Goal: Task Accomplishment & Management: Manage account settings

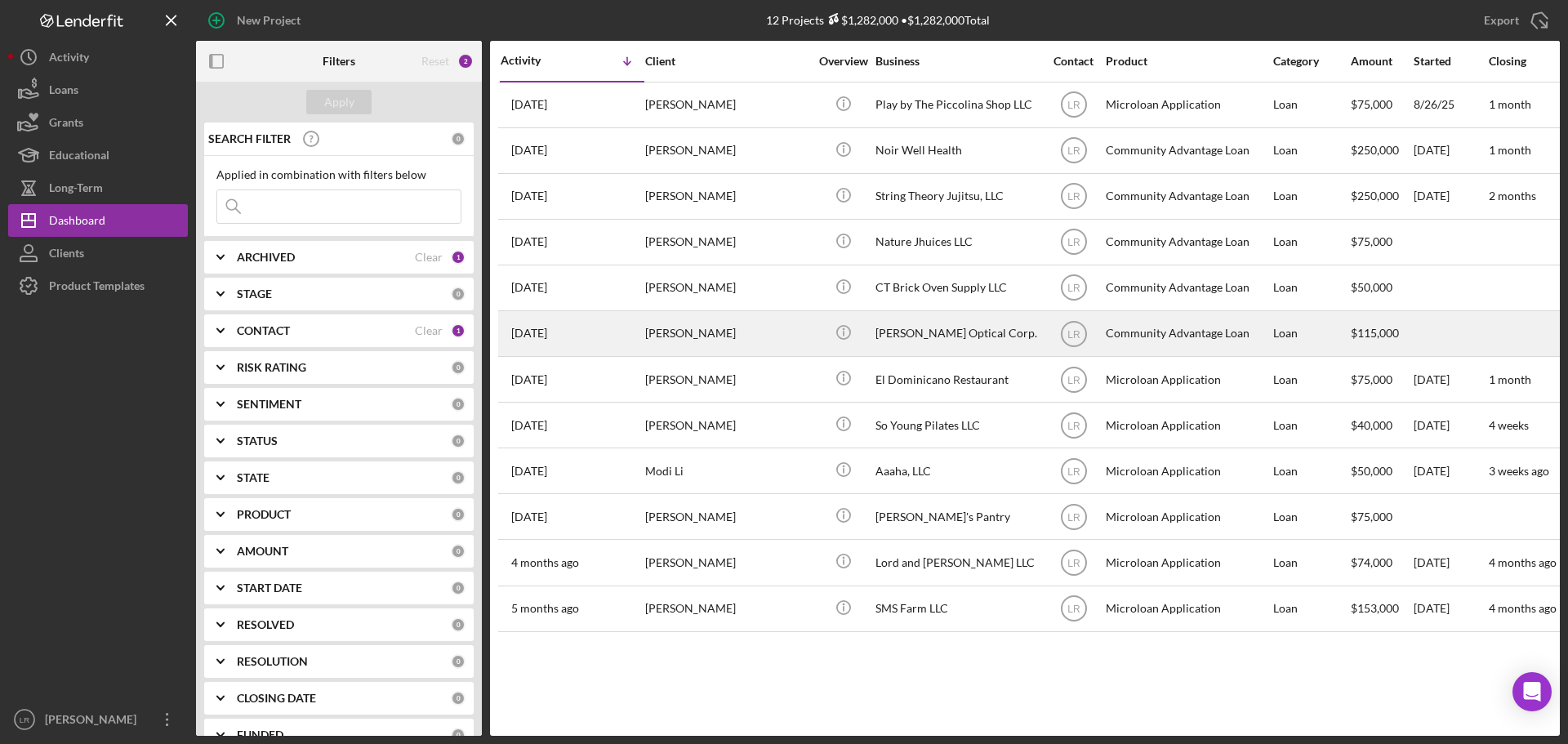
click at [547, 336] on time "[DATE]" at bounding box center [529, 333] width 36 height 13
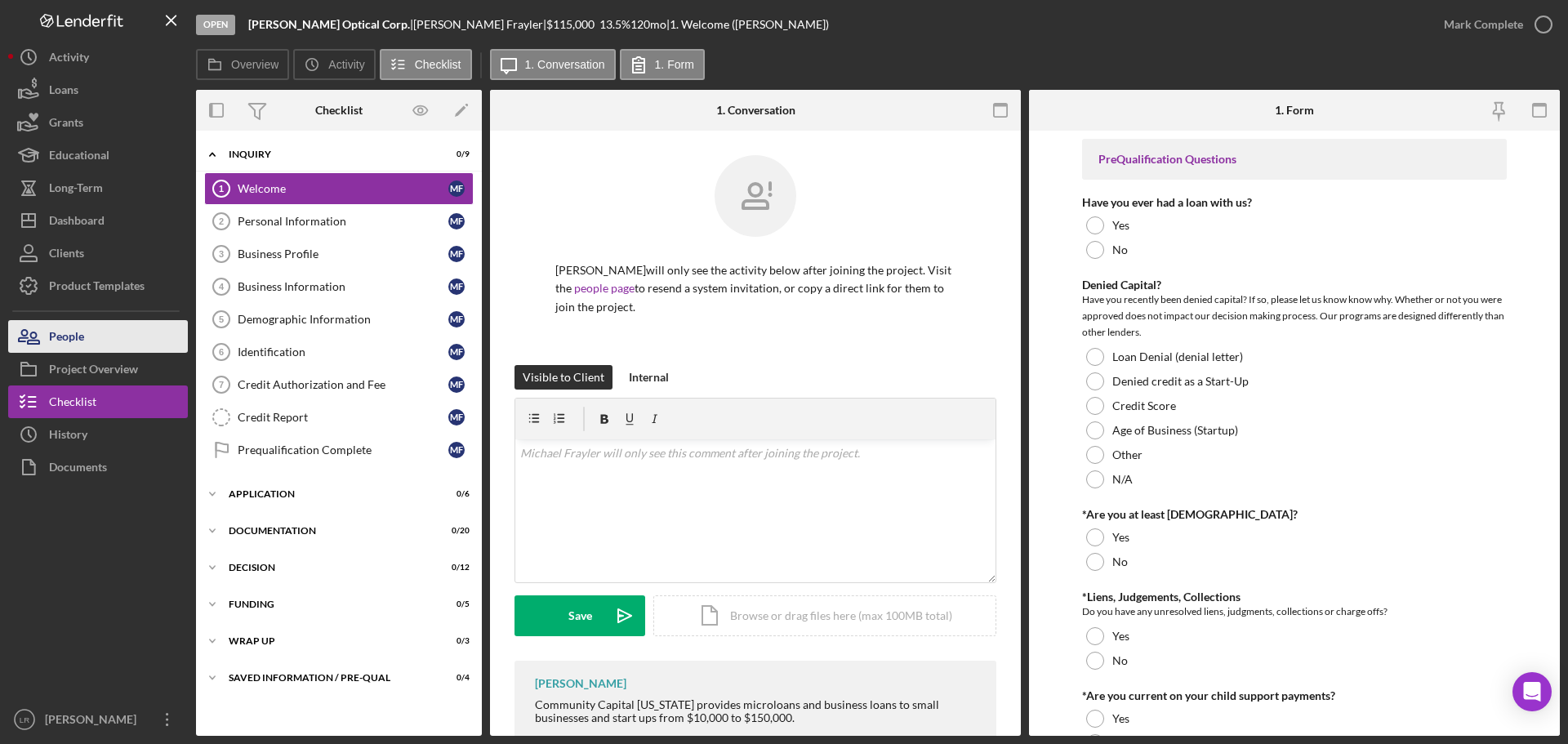
drag, startPoint x: 97, startPoint y: 331, endPoint x: 109, endPoint y: 331, distance: 12.0
click at [97, 331] on button "People" at bounding box center [98, 336] width 179 height 33
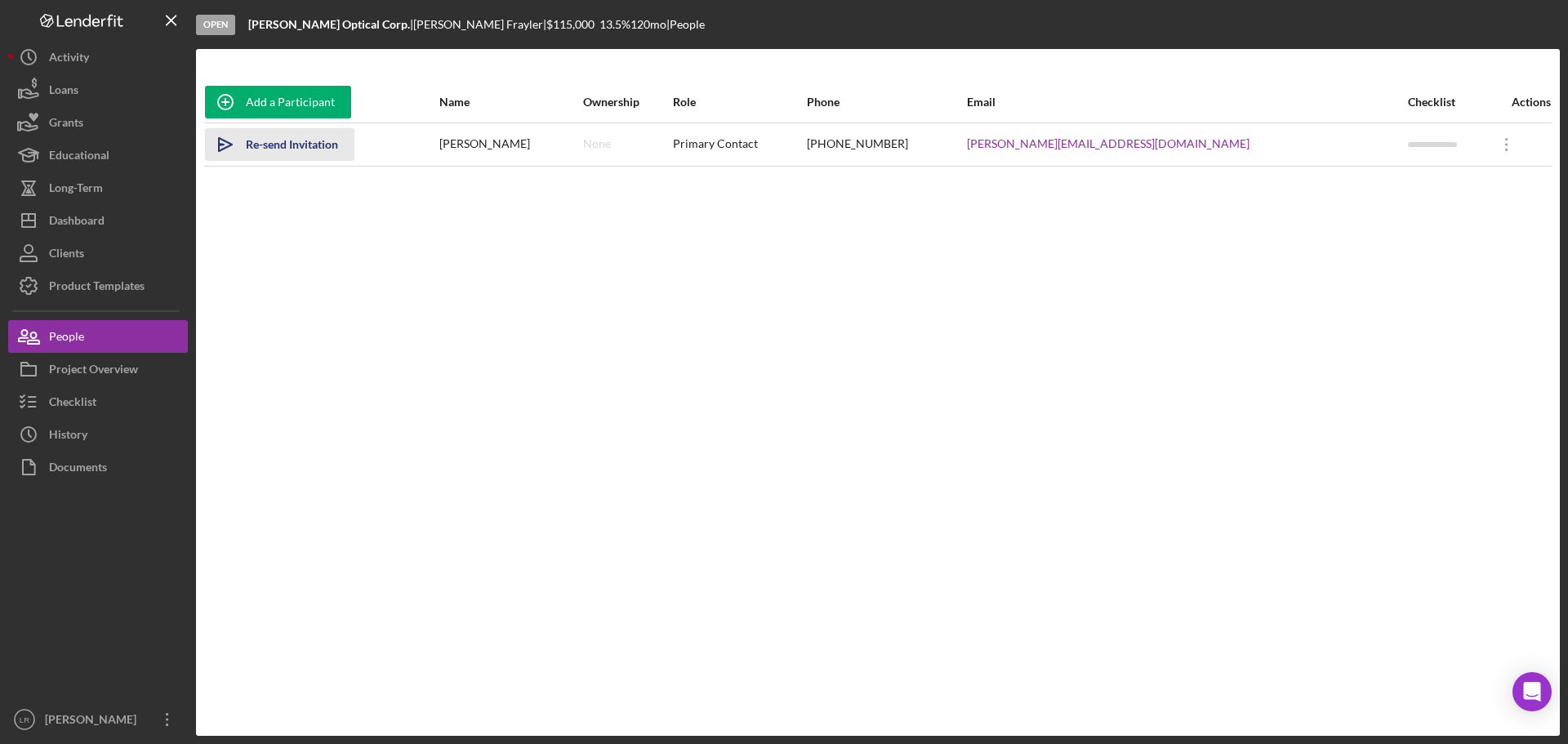
click at [288, 140] on div "Re-send Invitation" at bounding box center [292, 144] width 92 height 33
click at [108, 365] on div "Project Overview" at bounding box center [93, 371] width 89 height 37
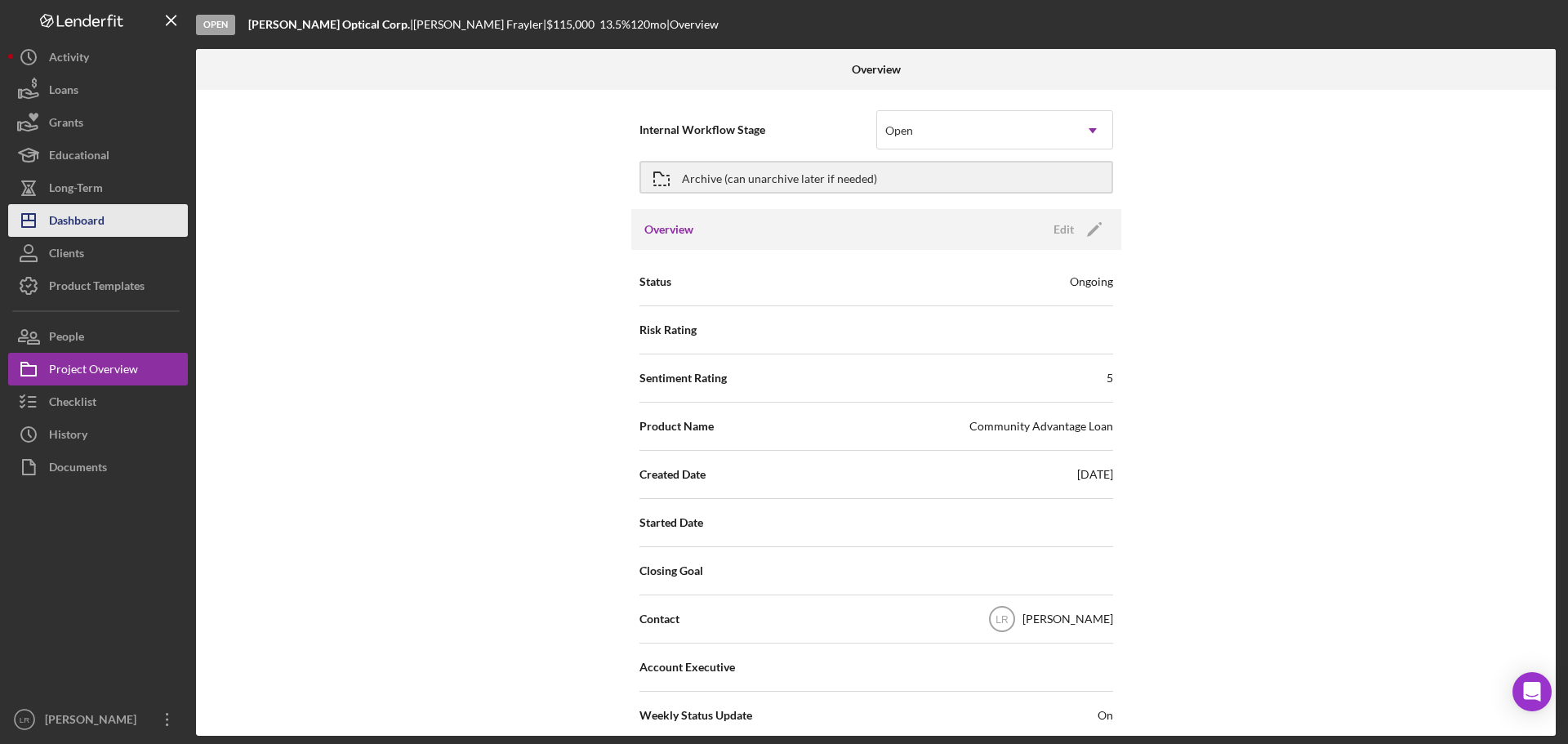
click at [104, 213] on div "Dashboard" at bounding box center [76, 223] width 55 height 37
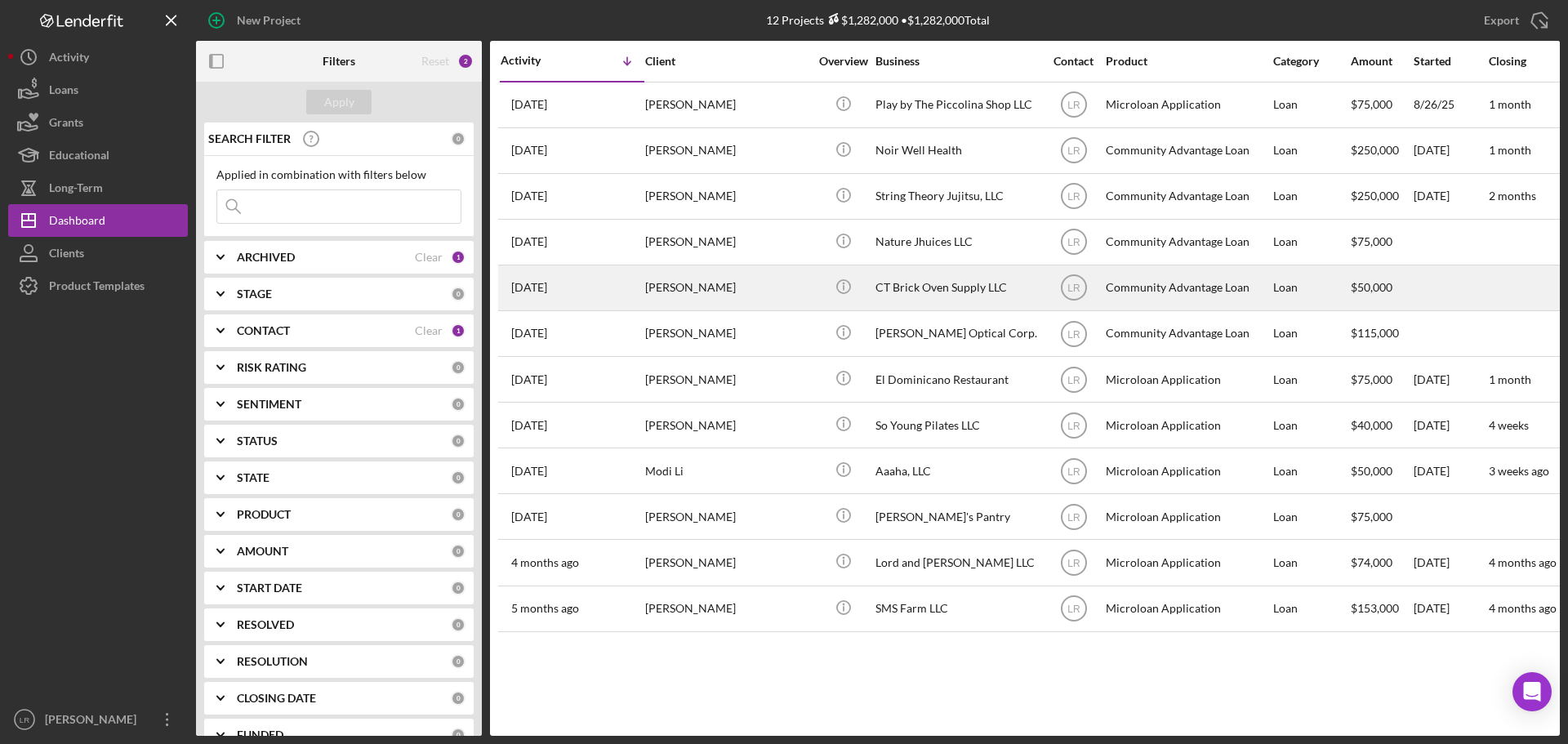
click at [598, 285] on div "2 weeks ago Freddy Pavon Viollota" at bounding box center [572, 288] width 142 height 44
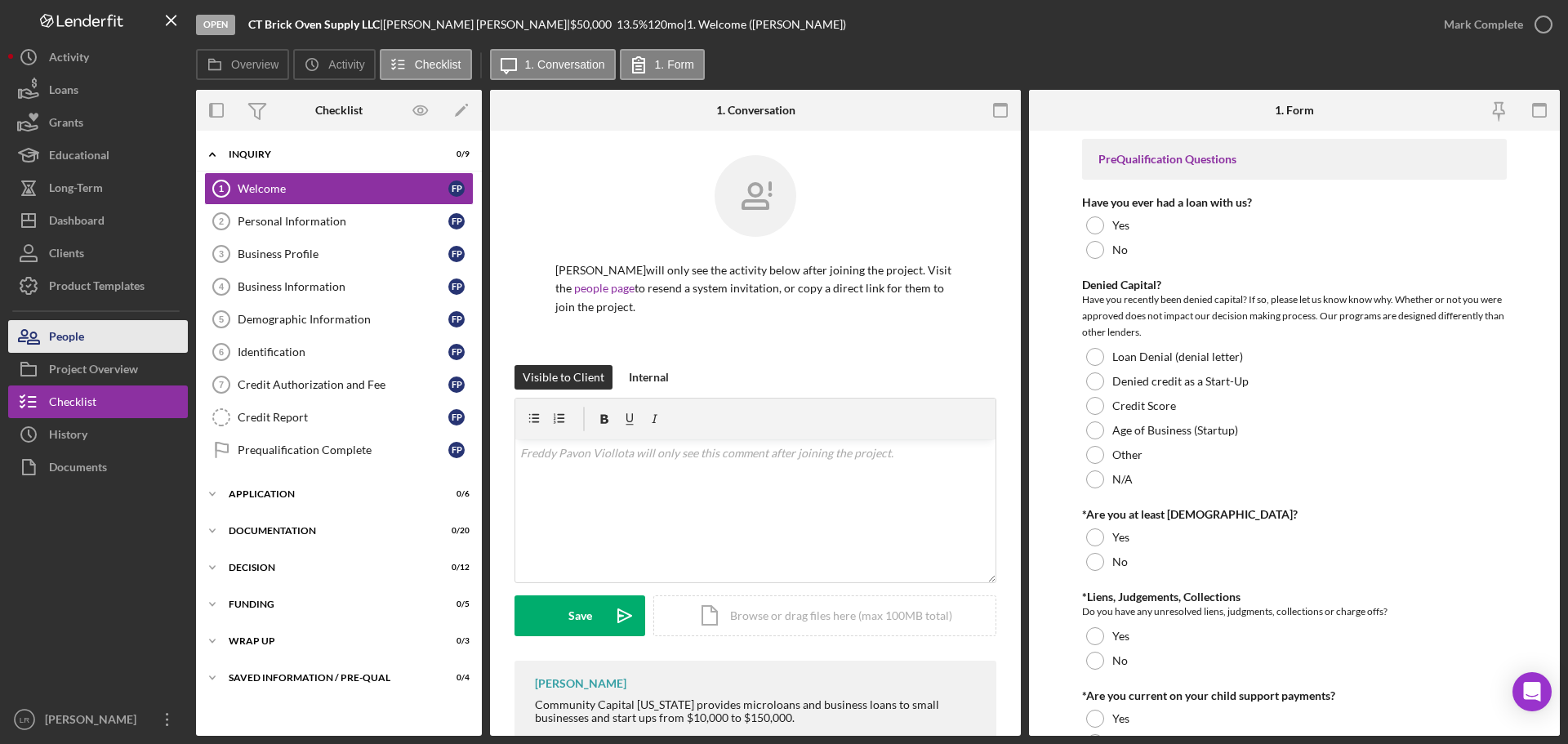
click at [103, 333] on button "People" at bounding box center [98, 336] width 179 height 33
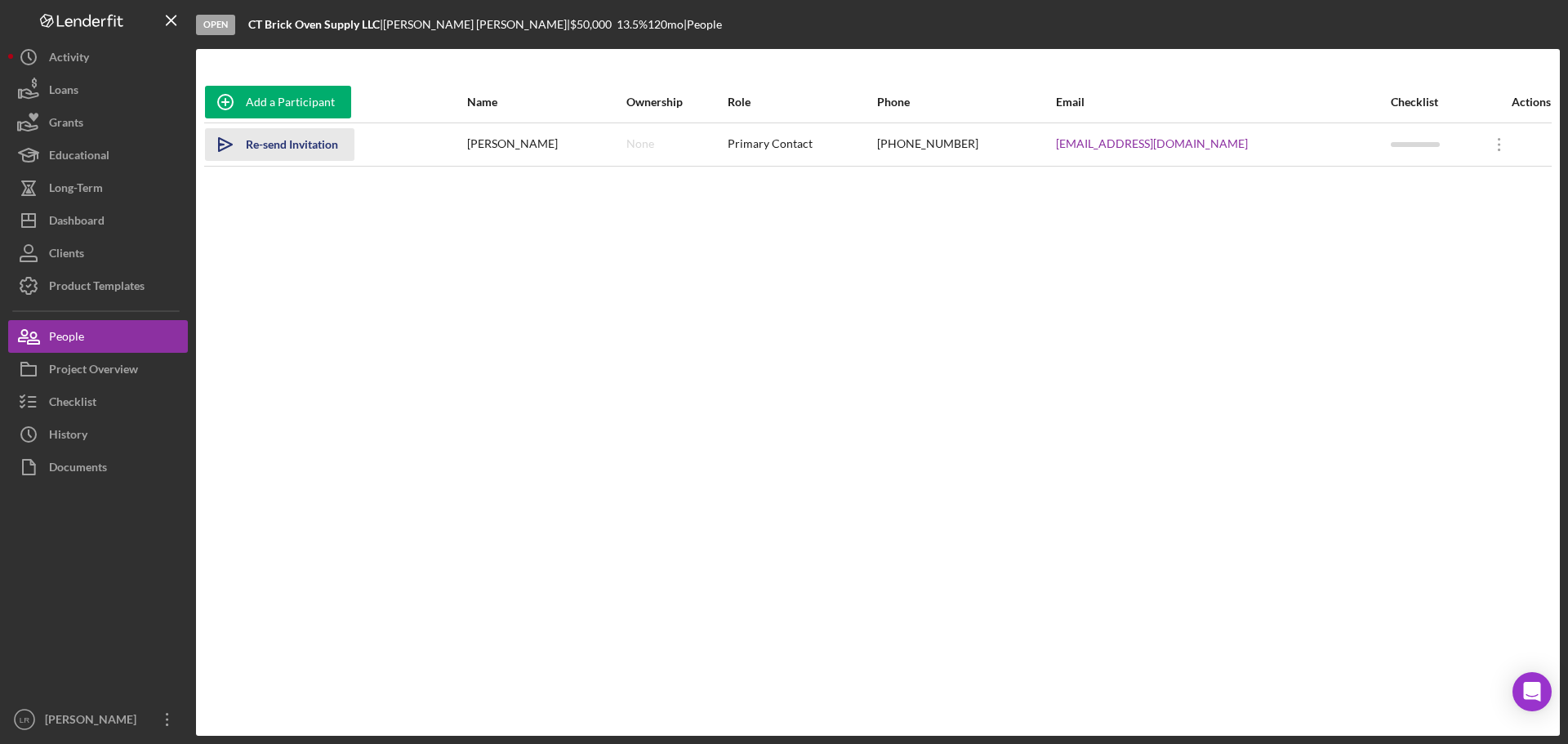
click at [297, 145] on div "Re-send Invitation" at bounding box center [292, 144] width 92 height 33
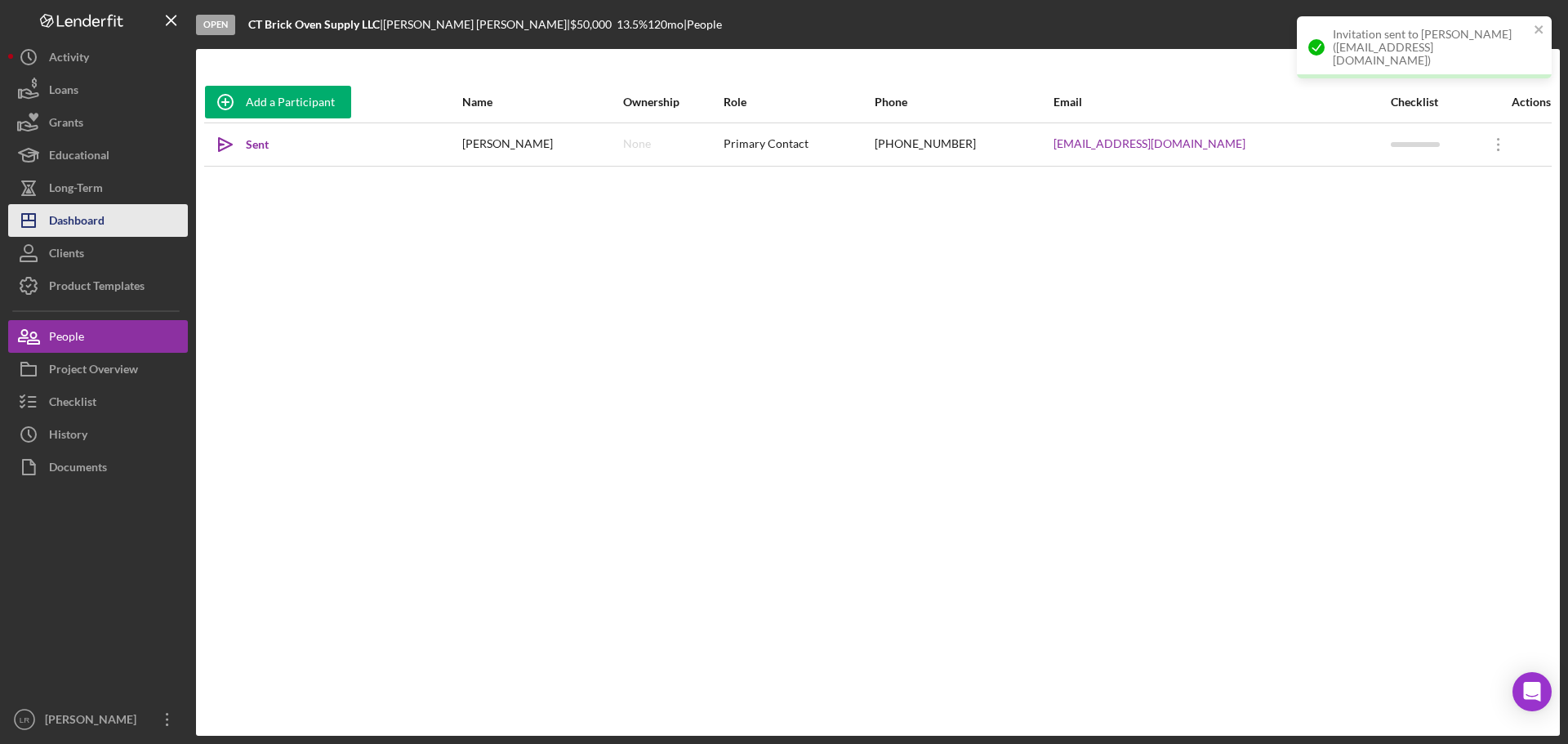
click at [116, 217] on button "Icon/Dashboard Dashboard" at bounding box center [98, 220] width 179 height 33
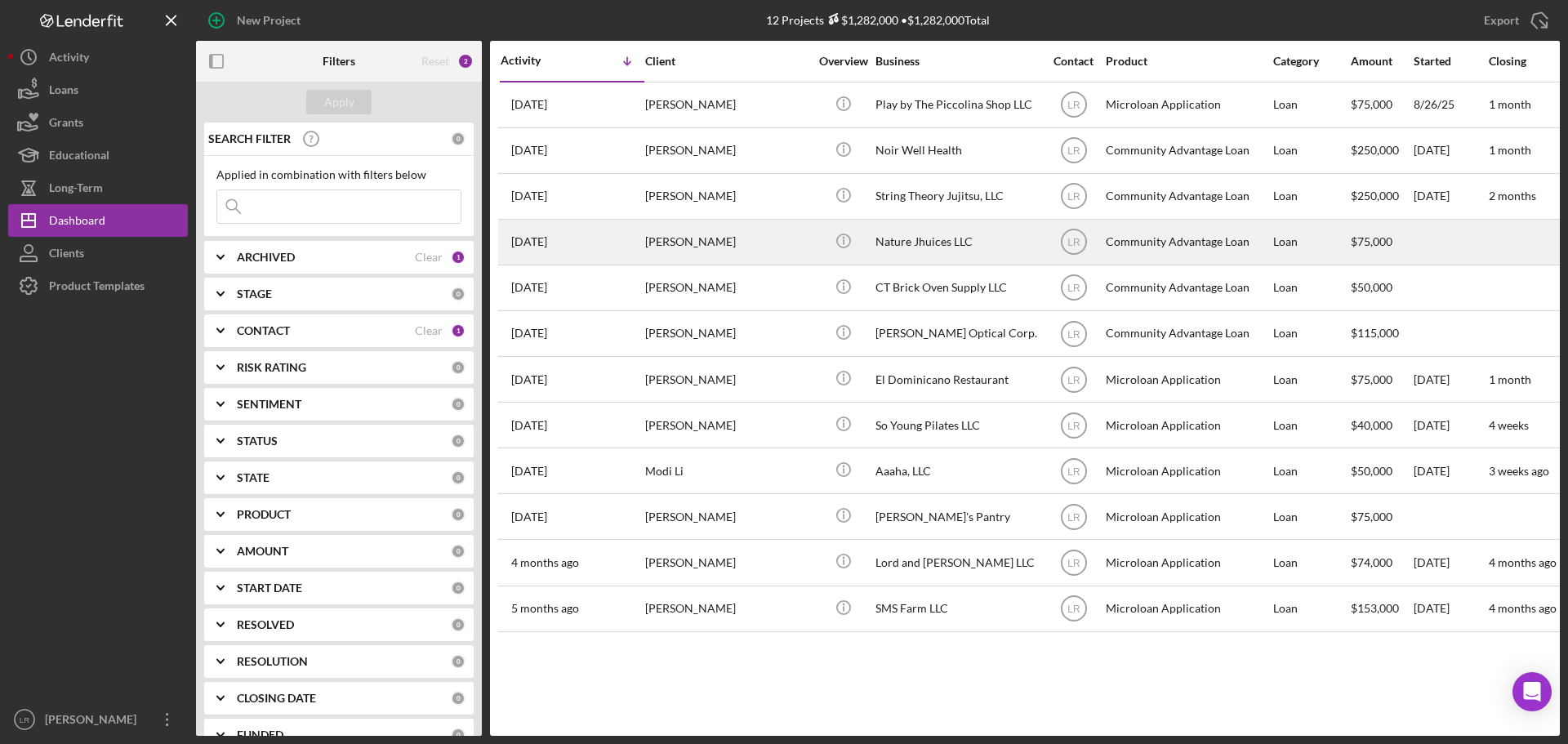
click at [603, 241] on div "2 weeks ago Rajhe Simms" at bounding box center [572, 242] width 142 height 44
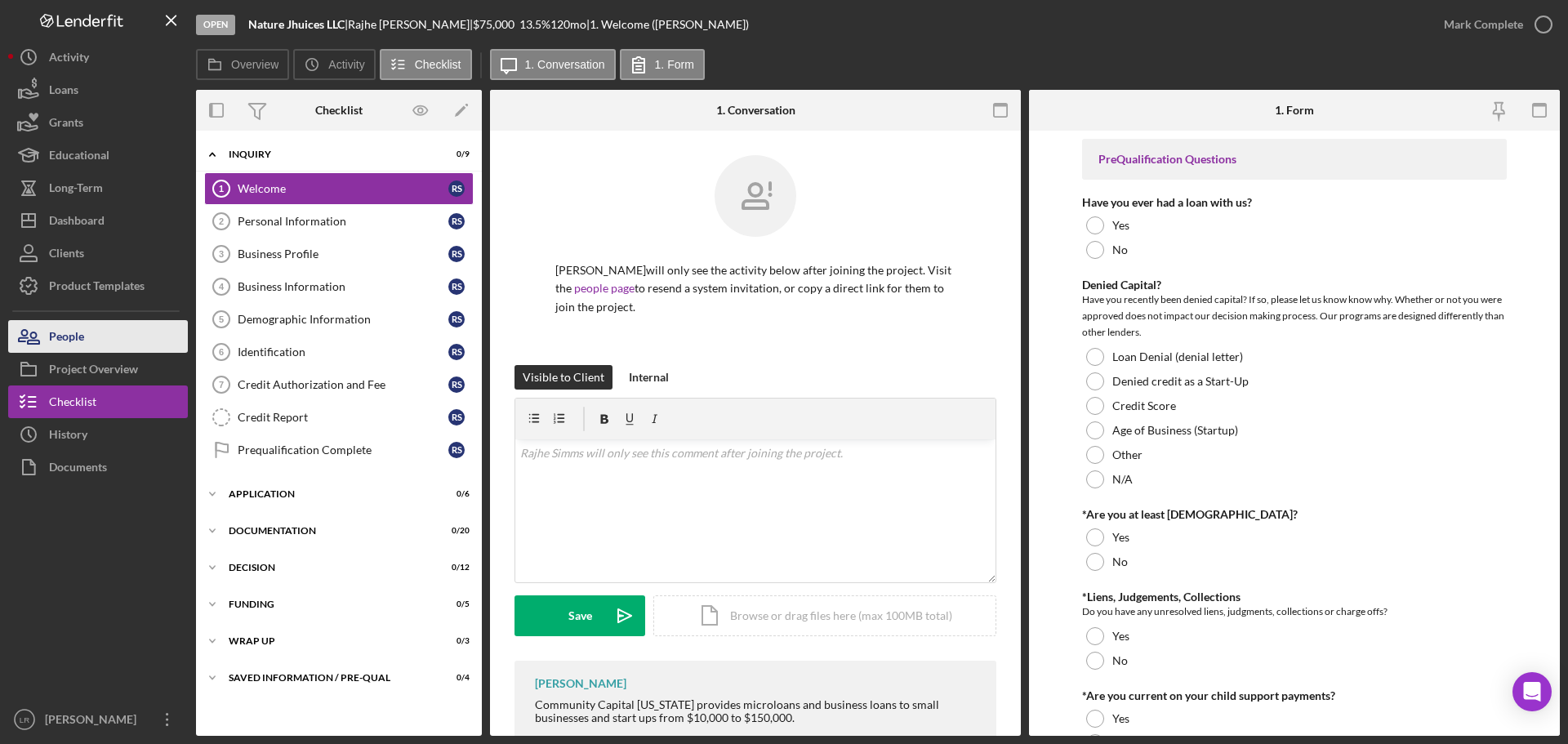
click at [106, 338] on button "People" at bounding box center [98, 336] width 179 height 33
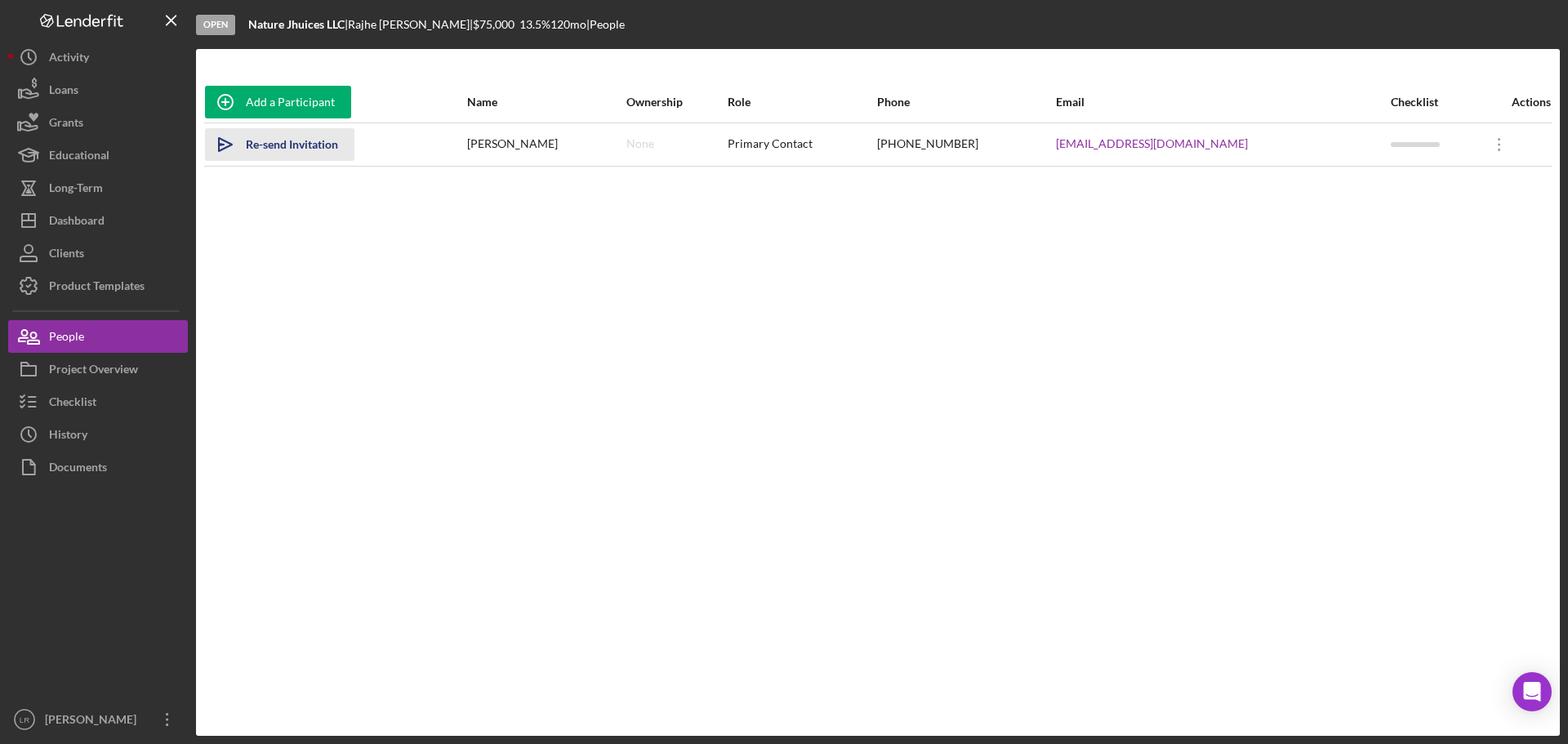
click at [302, 143] on div "Re-send Invitation" at bounding box center [292, 144] width 92 height 33
click at [106, 219] on button "Icon/Dashboard Dashboard" at bounding box center [98, 220] width 179 height 33
